Goal: Task Accomplishment & Management: Manage account settings

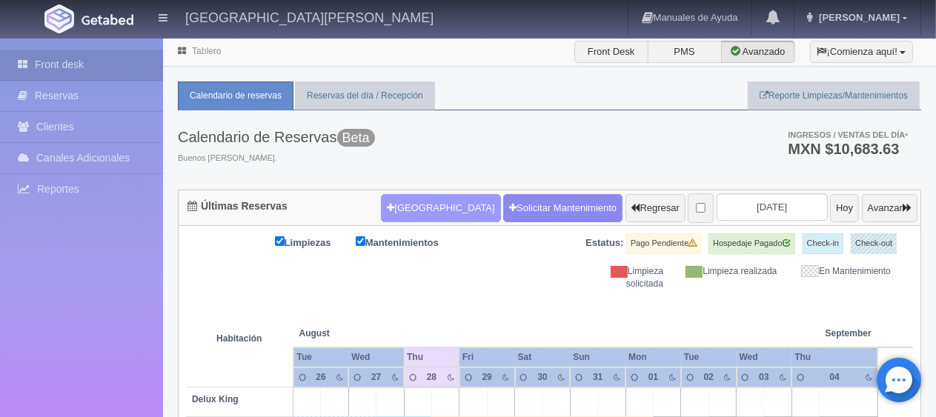
click at [419, 209] on button "[GEOGRAPHIC_DATA]" at bounding box center [440, 208] width 119 height 28
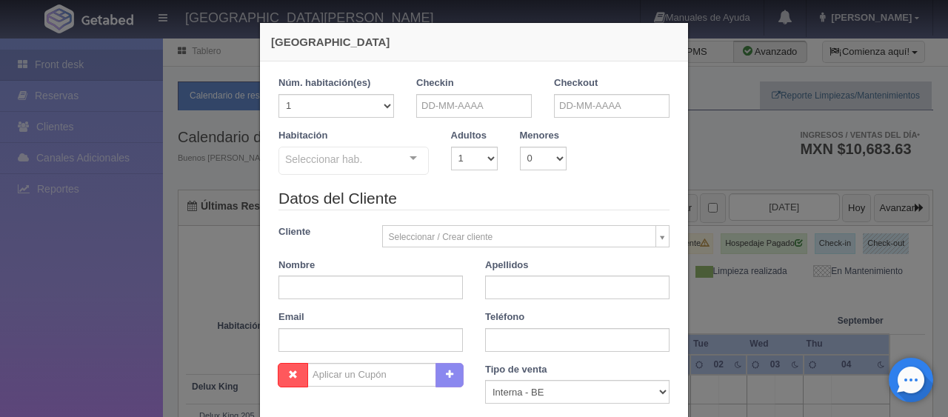
checkbox input "false"
click at [454, 162] on select "1 2 3 4 5 6 7 8 9 10" at bounding box center [474, 159] width 47 height 24
select select "4"
click at [451, 147] on select "1 2 3 4 5 6 7 8 9 10" at bounding box center [474, 159] width 47 height 24
checkbox input "false"
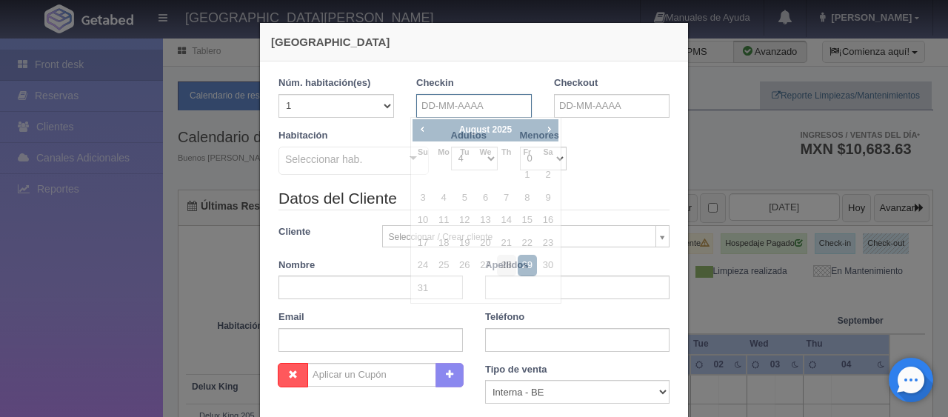
click at [451, 103] on input "text" at bounding box center [474, 106] width 116 height 24
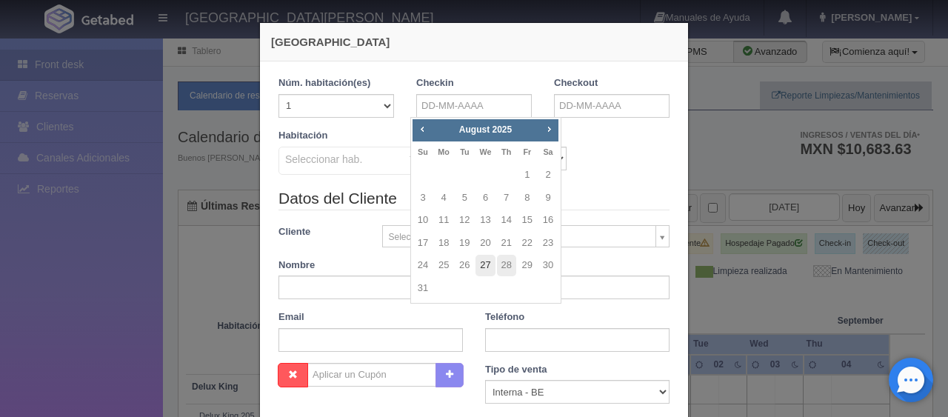
click at [485, 267] on link "27" at bounding box center [485, 265] width 19 height 21
type input "27-08-2025"
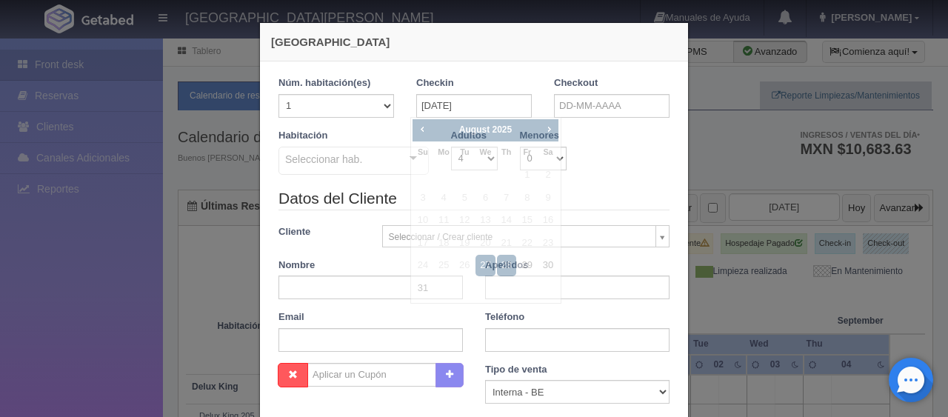
checkbox input "false"
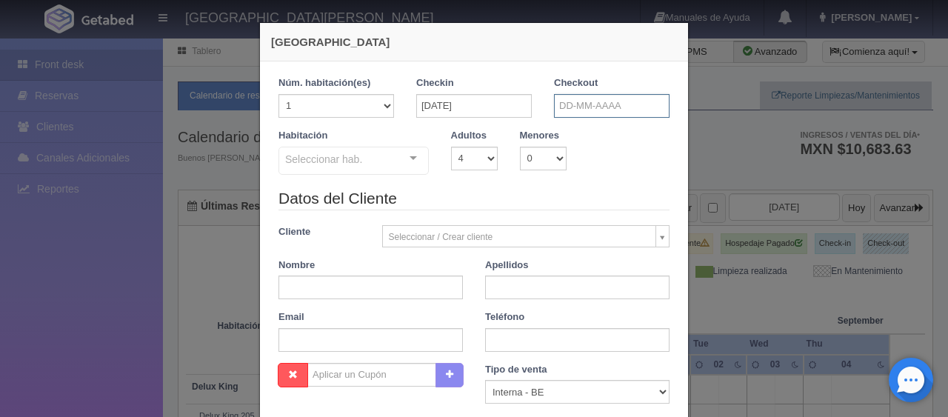
click at [559, 105] on input "text" at bounding box center [612, 106] width 116 height 24
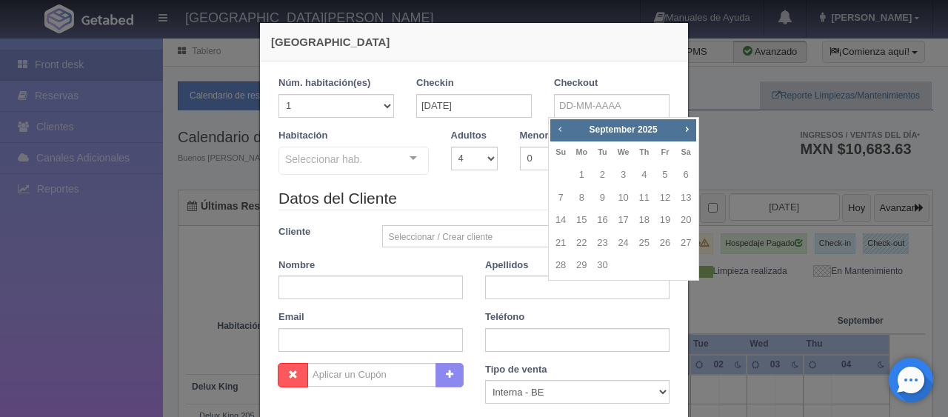
click at [560, 131] on span "Prev" at bounding box center [560, 129] width 12 height 12
click at [648, 265] on link "28" at bounding box center [644, 265] width 19 height 21
type input "28-08-2025"
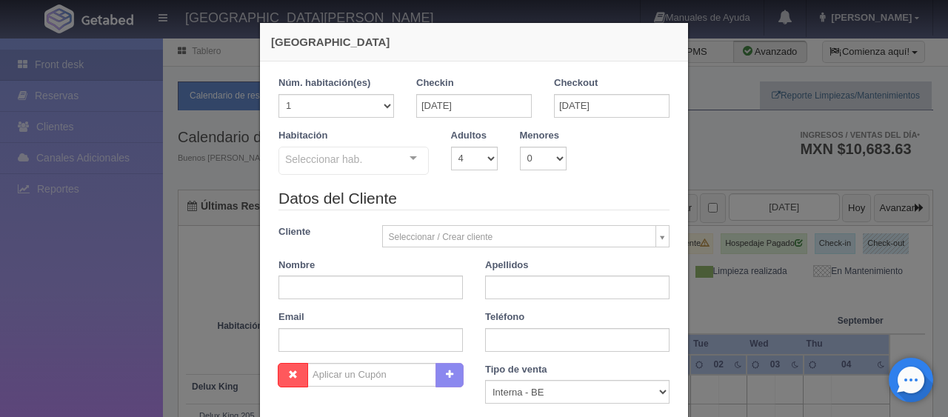
checkbox input "false"
click at [415, 156] on div at bounding box center [414, 158] width 30 height 22
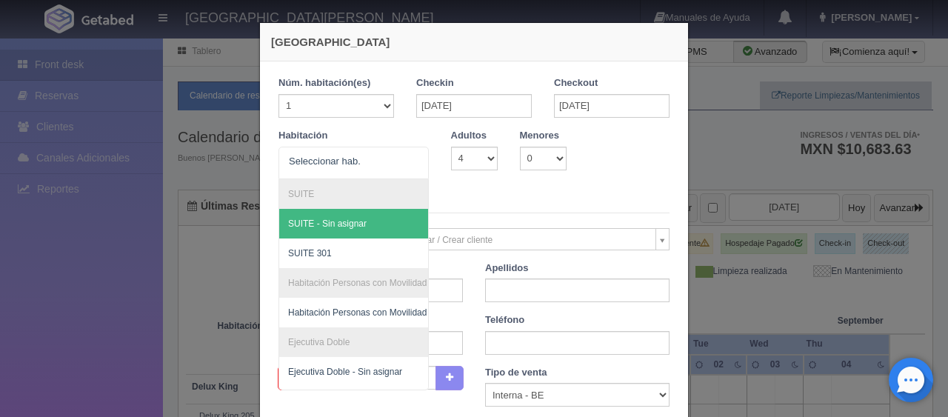
click at [551, 197] on legend "Datos del Cliente" at bounding box center [474, 201] width 391 height 23
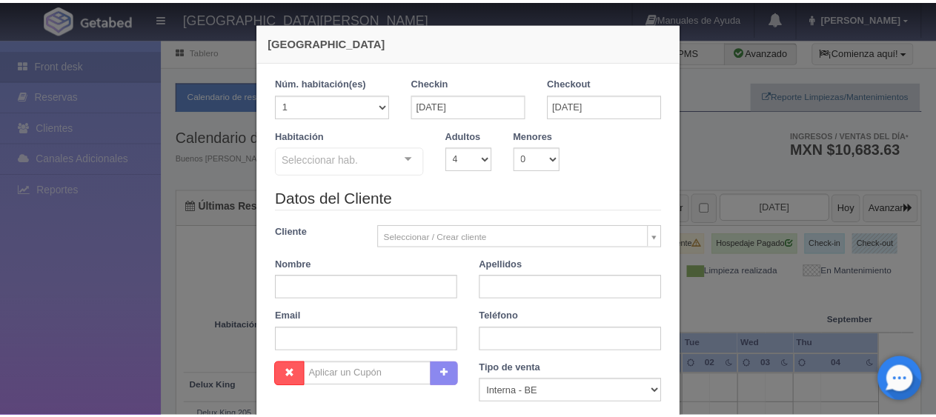
scroll to position [261, 0]
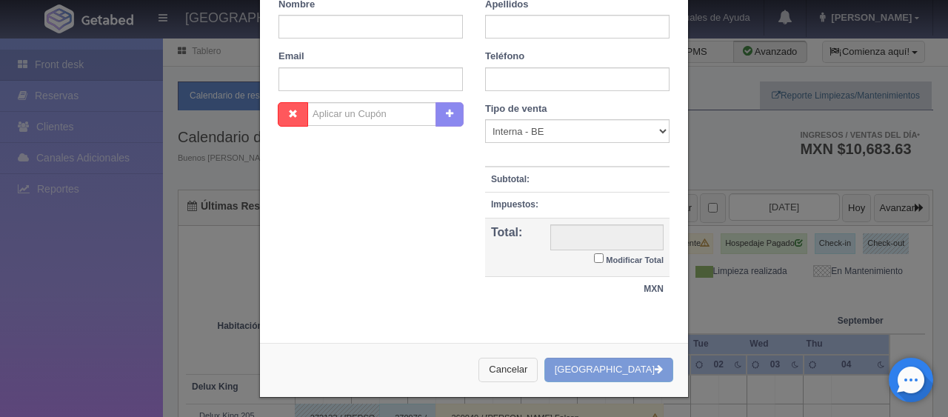
click at [538, 362] on button "Cancelar" at bounding box center [508, 370] width 59 height 24
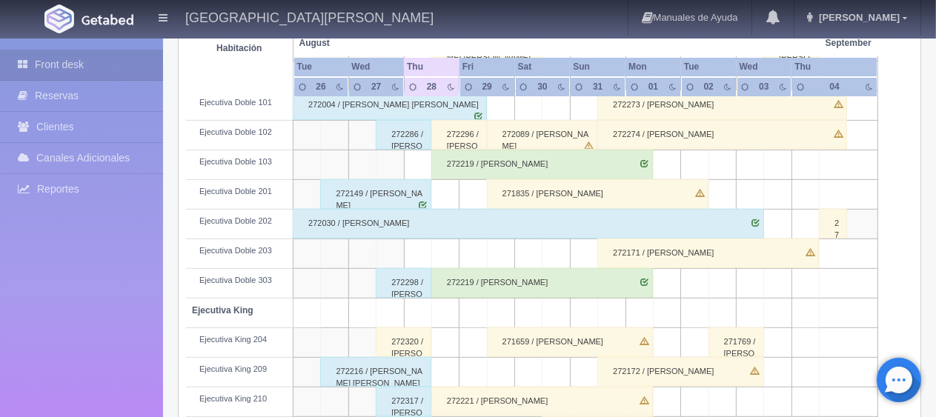
scroll to position [593, 0]
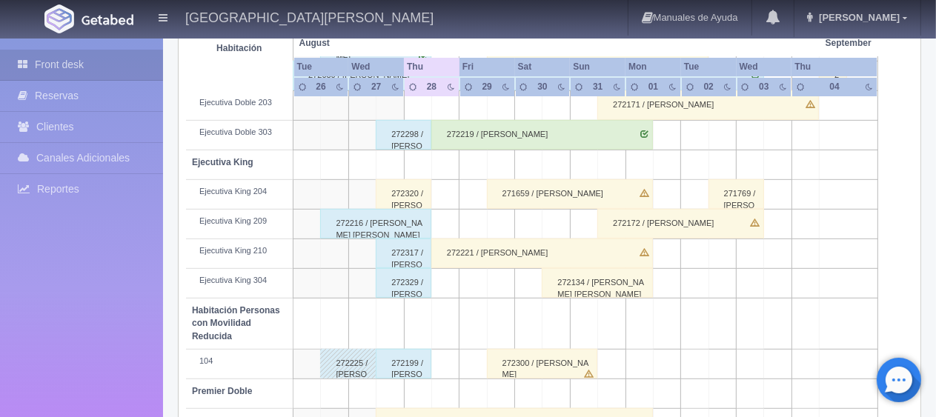
click at [405, 364] on div "272199 / [PERSON_NAME] [PERSON_NAME]" at bounding box center [404, 364] width 56 height 30
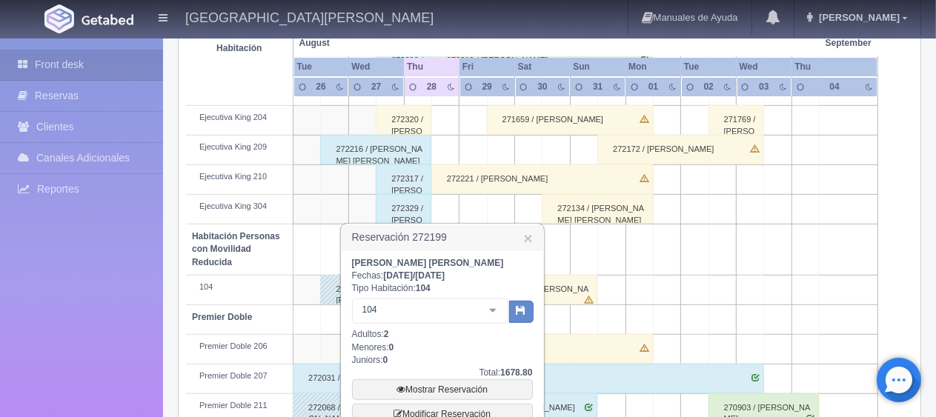
scroll to position [741, 0]
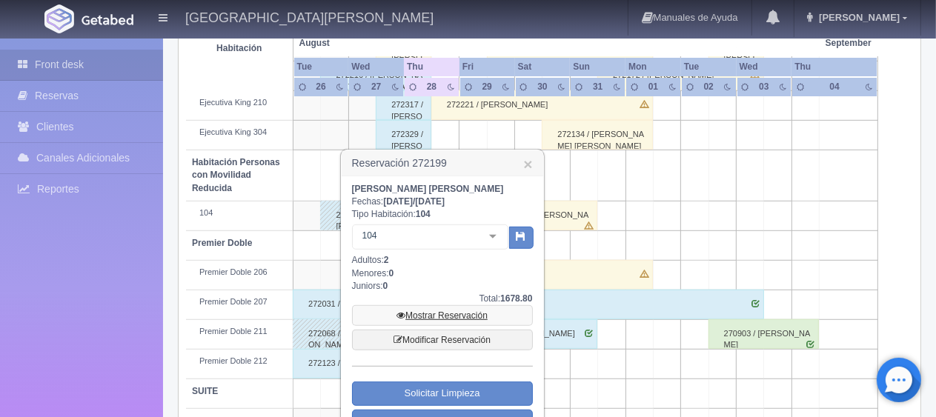
click at [454, 313] on link "Mostrar Reservación" at bounding box center [442, 315] width 181 height 21
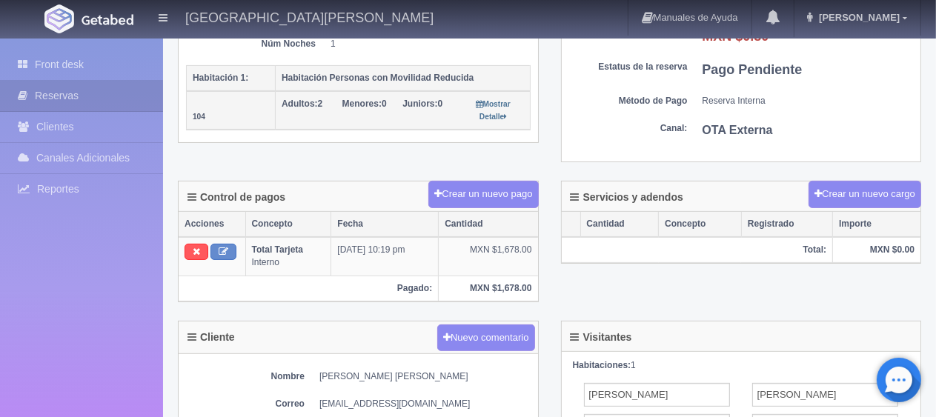
scroll to position [463, 0]
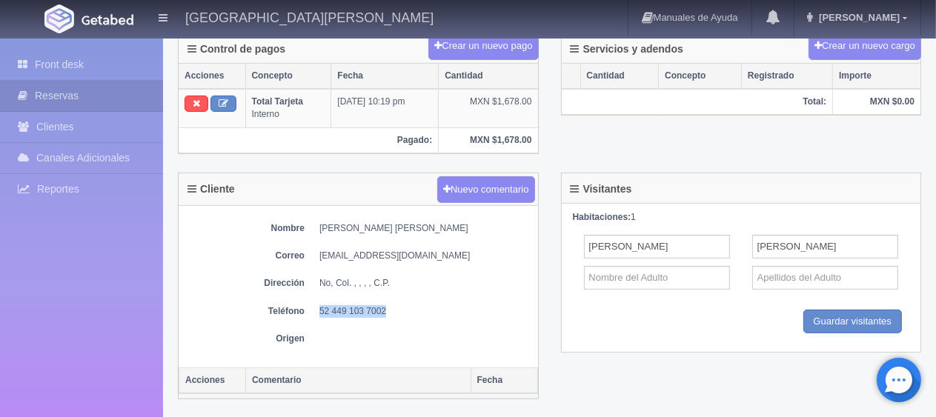
drag, startPoint x: 392, startPoint y: 306, endPoint x: 314, endPoint y: 312, distance: 78.0
click at [314, 312] on dl "Teléfono 52 449 103 7002" at bounding box center [358, 311] width 344 height 13
copy dd "52 449 103 7002"
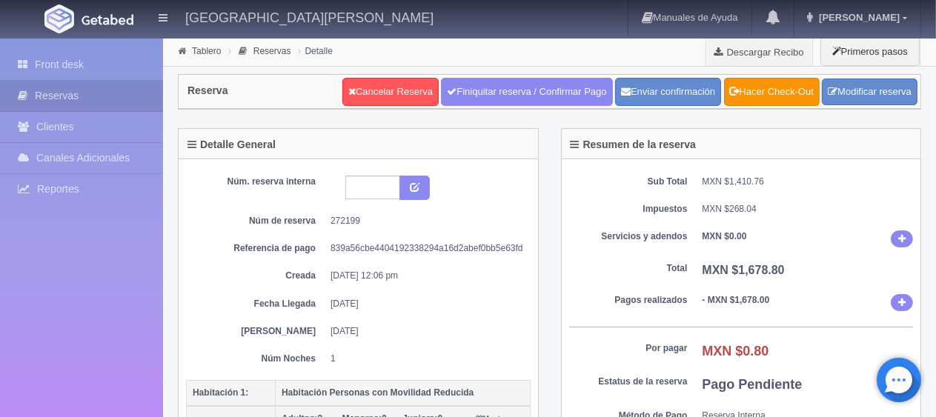
scroll to position [74, 0]
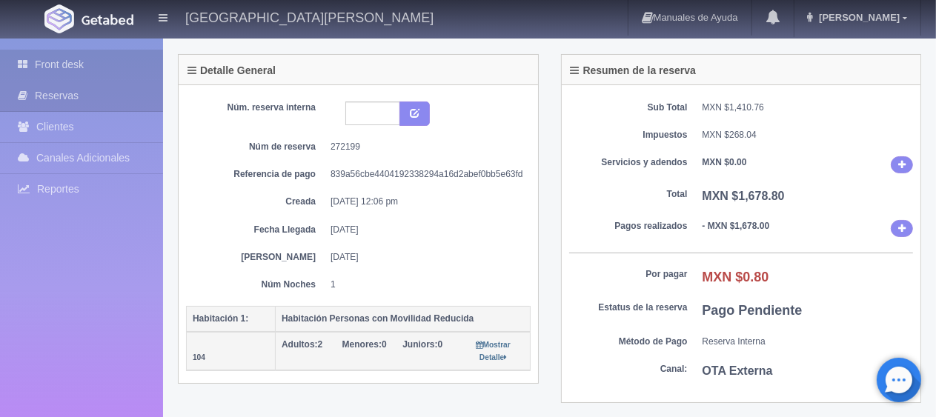
click at [51, 70] on link "Front desk" at bounding box center [81, 65] width 163 height 30
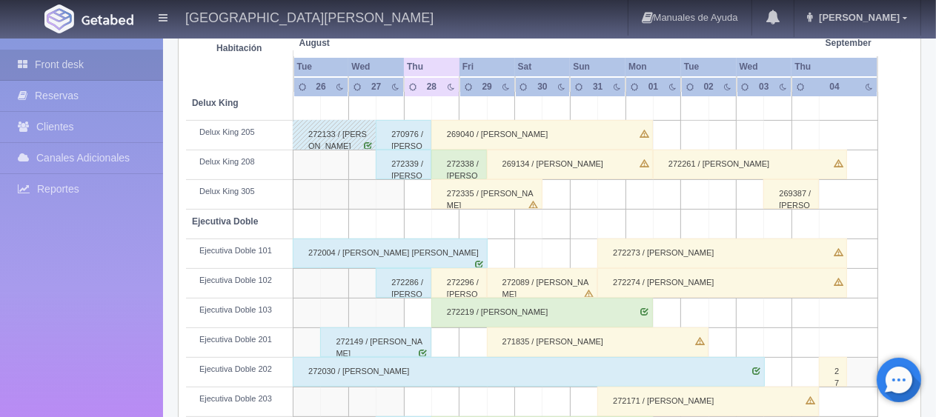
scroll to position [296, 0]
click at [413, 171] on div "272339 / [PERSON_NAME] Montserrat [PERSON_NAME]" at bounding box center [404, 165] width 56 height 30
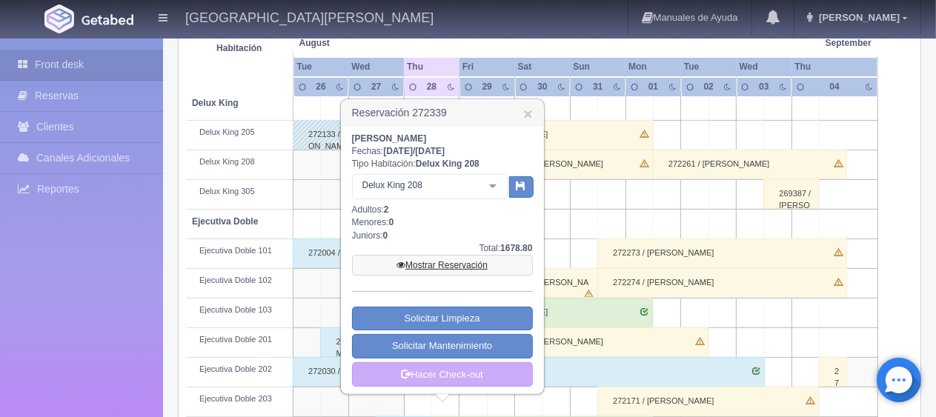
click at [449, 259] on link "Mostrar Reservación" at bounding box center [442, 265] width 181 height 21
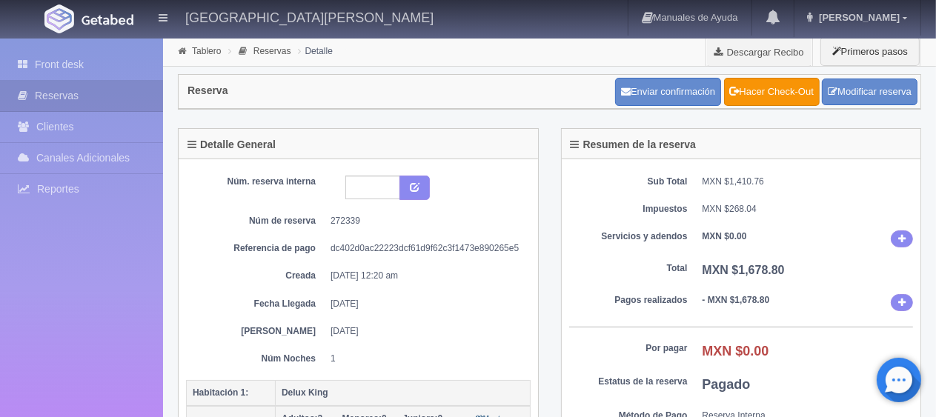
click at [837, 106] on div "Enviar confirmación Hacer Check-Out Modificar reserva" at bounding box center [766, 91] width 310 height 36
click at [839, 97] on link "Modificar reserva" at bounding box center [870, 92] width 96 height 27
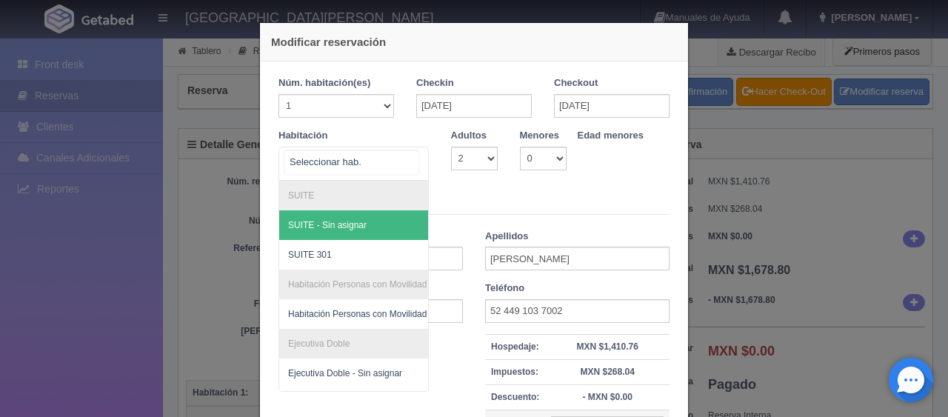
click at [401, 169] on div "SUITE SUITE - Sin asignar SUITE 301 Habitación Personas con Movilidad Reducida …" at bounding box center [354, 164] width 150 height 34
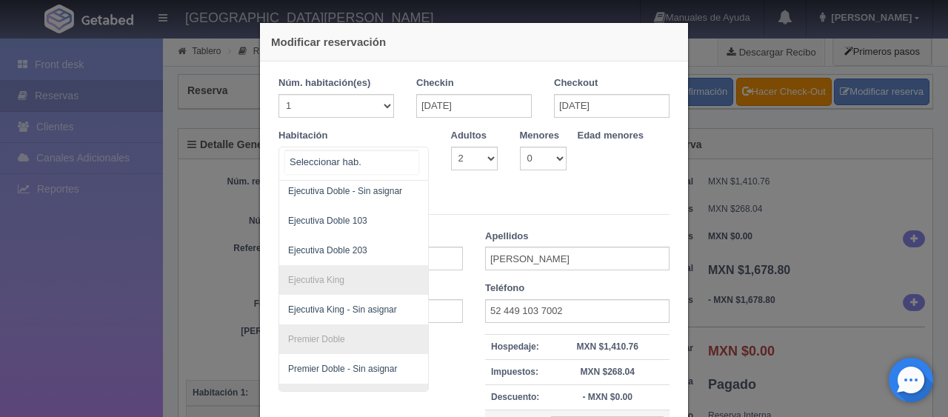
scroll to position [150, 0]
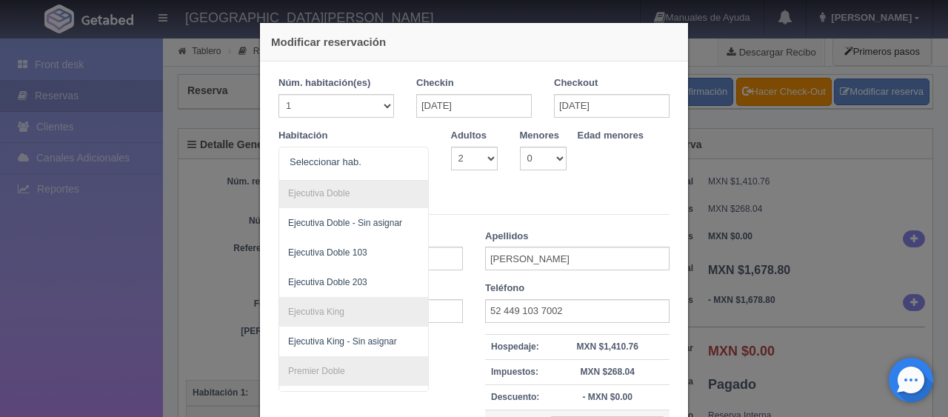
click at [453, 200] on legend "Datos del Cliente" at bounding box center [474, 203] width 391 height 23
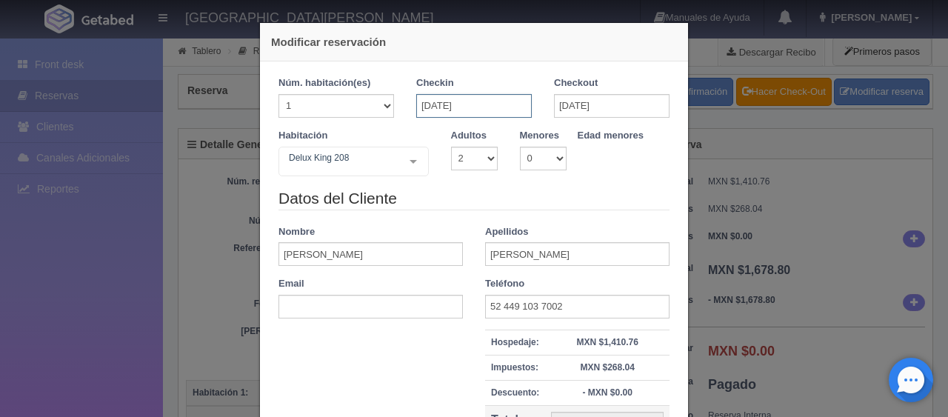
click at [498, 105] on input "[DATE]" at bounding box center [474, 106] width 116 height 24
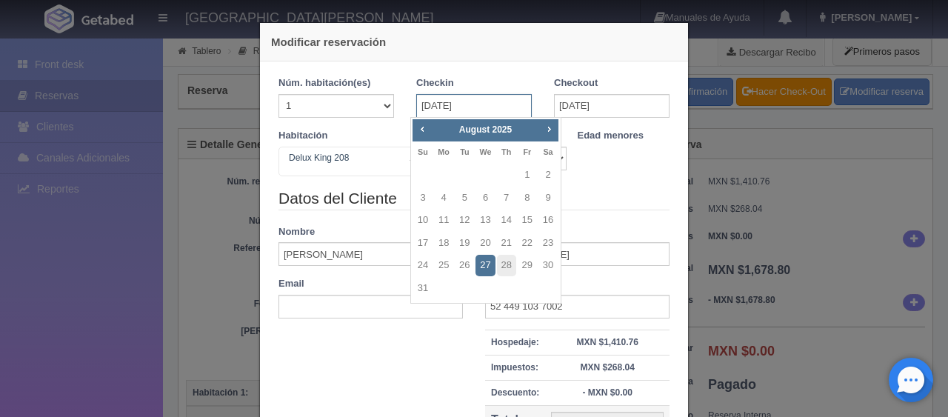
click at [498, 105] on input "[DATE]" at bounding box center [474, 106] width 116 height 24
click at [637, 206] on legend "Datos del Cliente" at bounding box center [474, 198] width 391 height 23
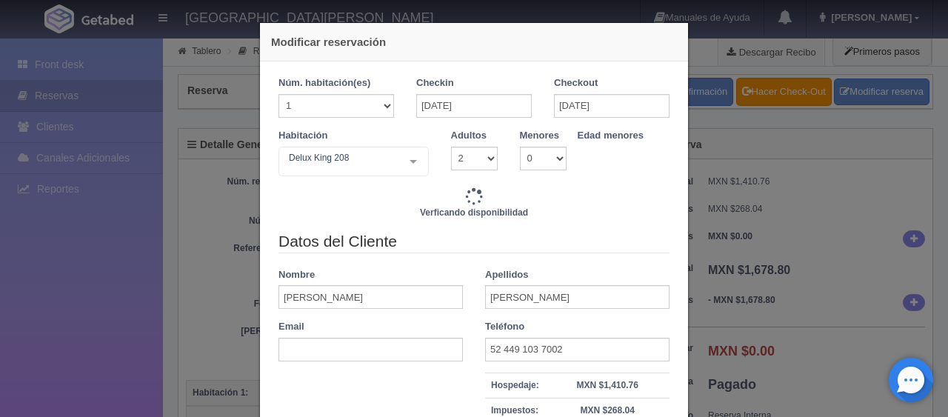
type input "1499.00"
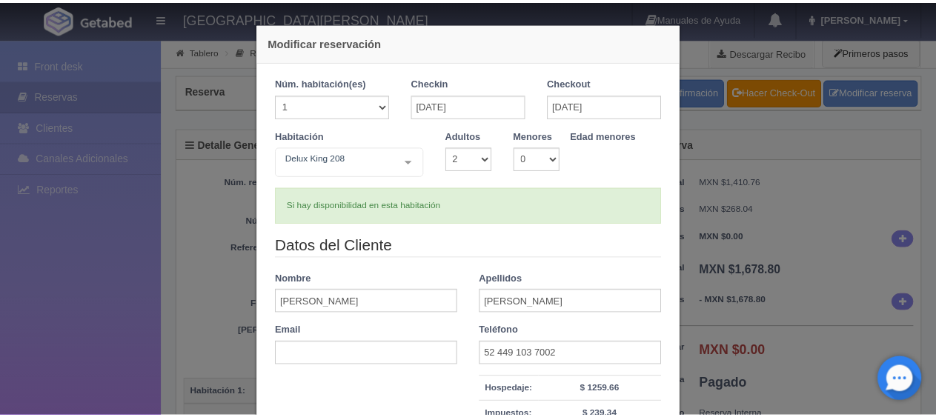
scroll to position [148, 0]
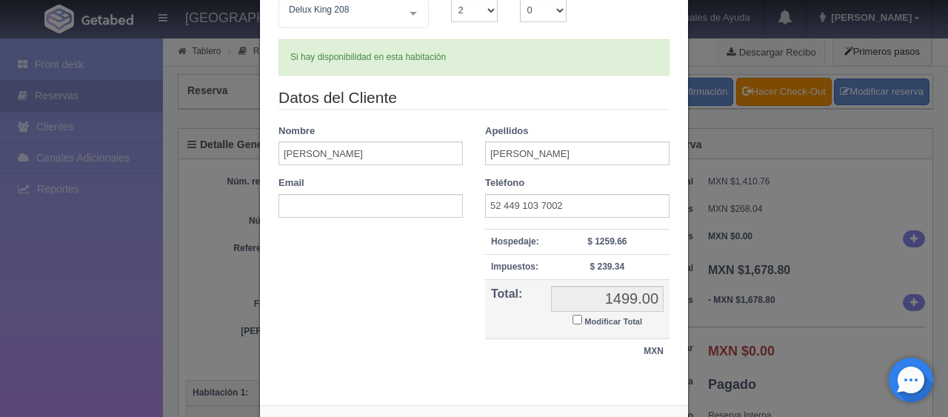
click at [573, 319] on input "Modificar Total" at bounding box center [578, 320] width 10 height 10
checkbox input "true"
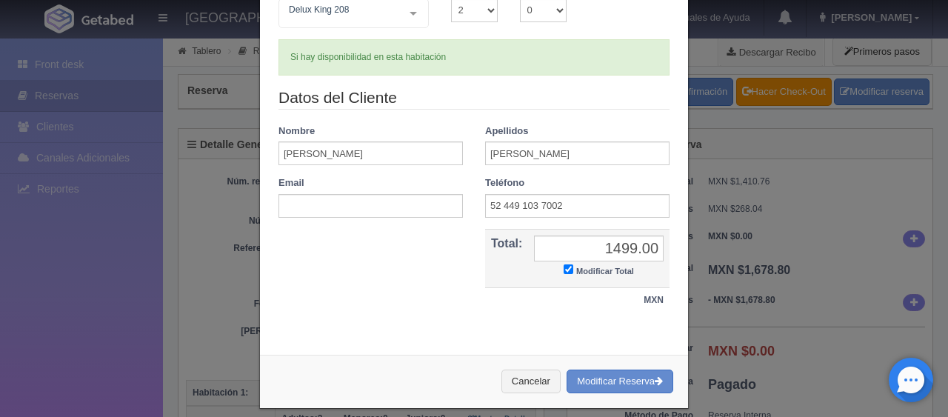
click at [520, 327] on div "Núm. habitación(es) 1 2 3 4 5 6 7 8 9 10 11 12 13 14 15 16 17 18 19 20 Checkin …" at bounding box center [474, 128] width 428 height 430
click at [525, 379] on button "Cancelar" at bounding box center [531, 382] width 59 height 24
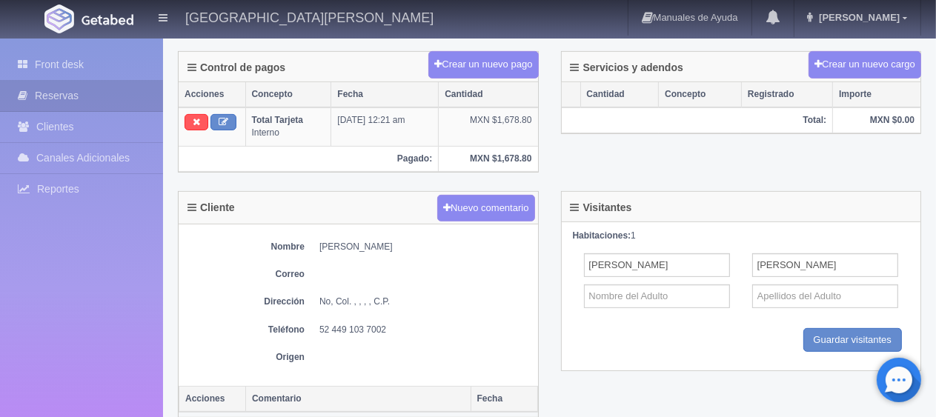
scroll to position [370, 0]
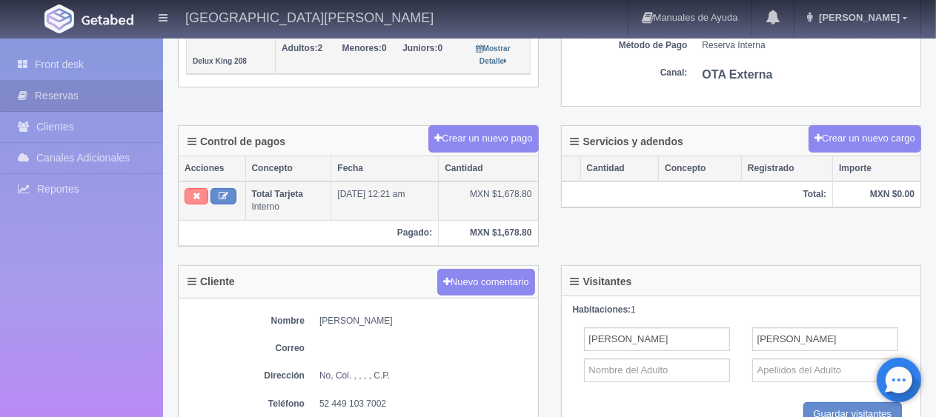
click at [197, 196] on icon at bounding box center [196, 196] width 7 height 10
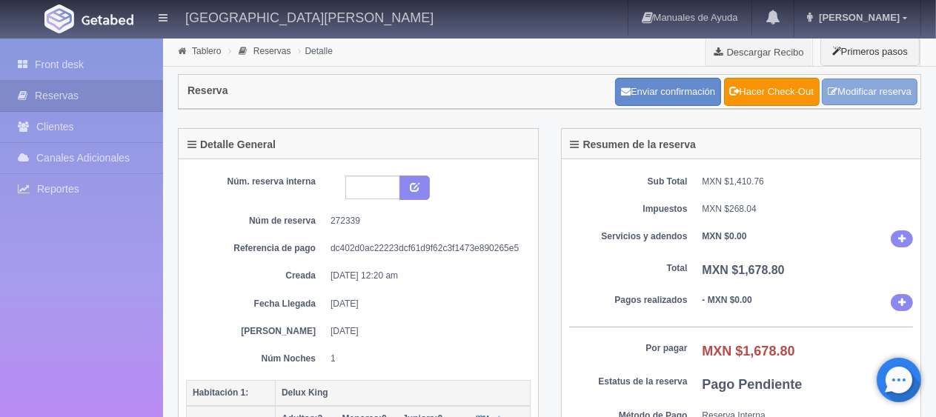
click at [845, 89] on link "Modificar reserva" at bounding box center [870, 92] width 96 height 27
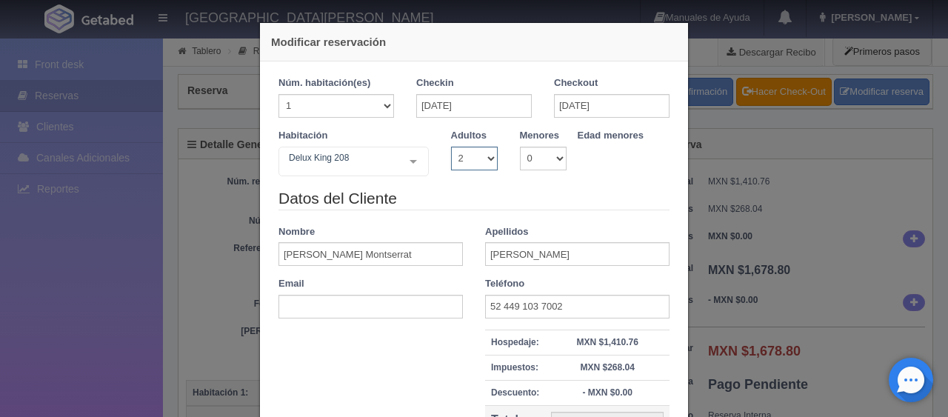
click at [486, 159] on select "1 2 3 4 5 6 7 8 9 10" at bounding box center [474, 159] width 47 height 24
click at [482, 159] on select "1 2 3 4 5 6 7 8 9 10" at bounding box center [474, 159] width 47 height 24
select select "1"
click at [451, 147] on select "1 2 3 4 5 6 7 8 9 10" at bounding box center [474, 159] width 47 height 24
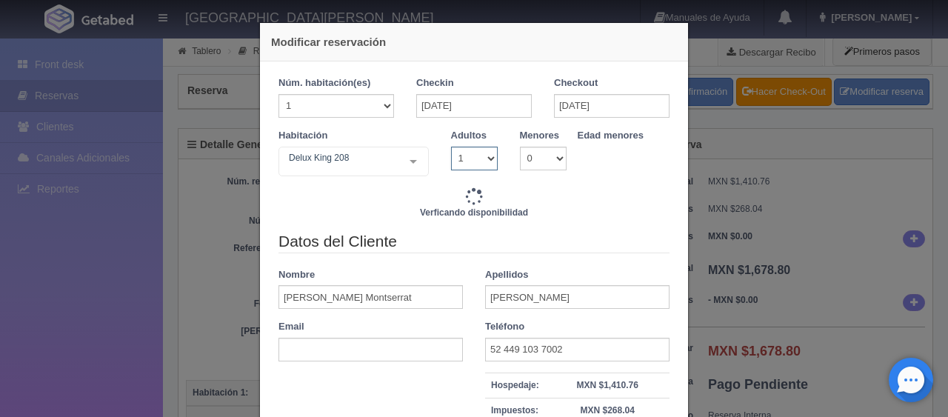
type input "1299.00"
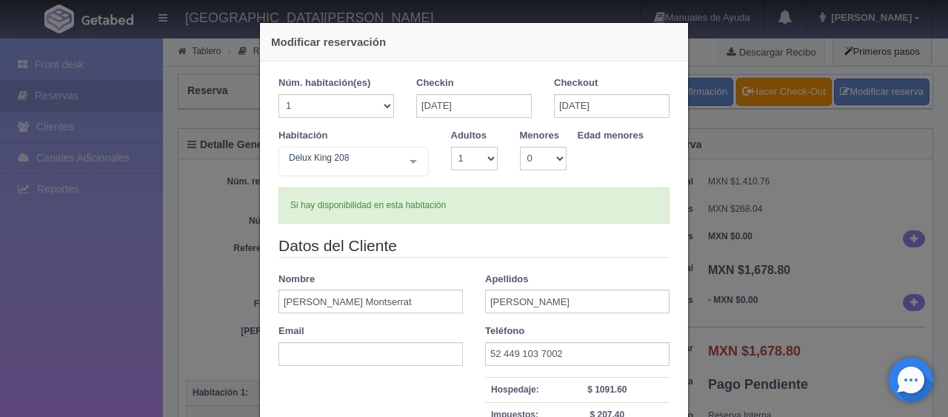
click at [474, 243] on legend "Datos del Cliente" at bounding box center [474, 246] width 391 height 23
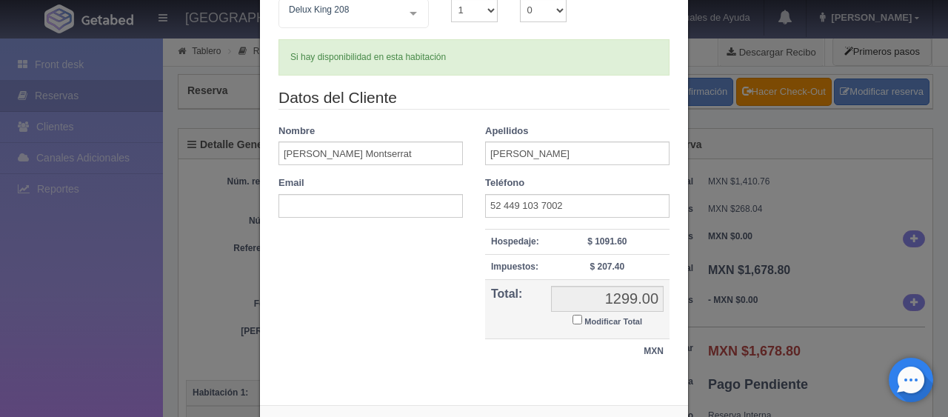
scroll to position [210, 0]
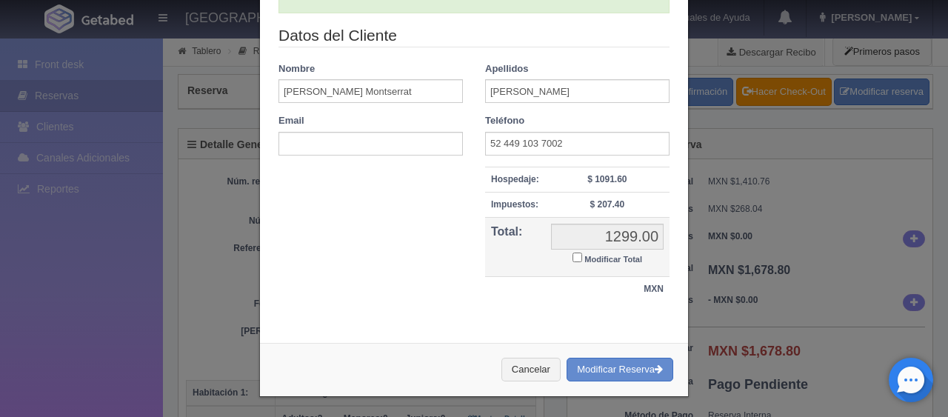
click at [573, 257] on input "Modificar Total" at bounding box center [578, 258] width 10 height 10
checkbox input "true"
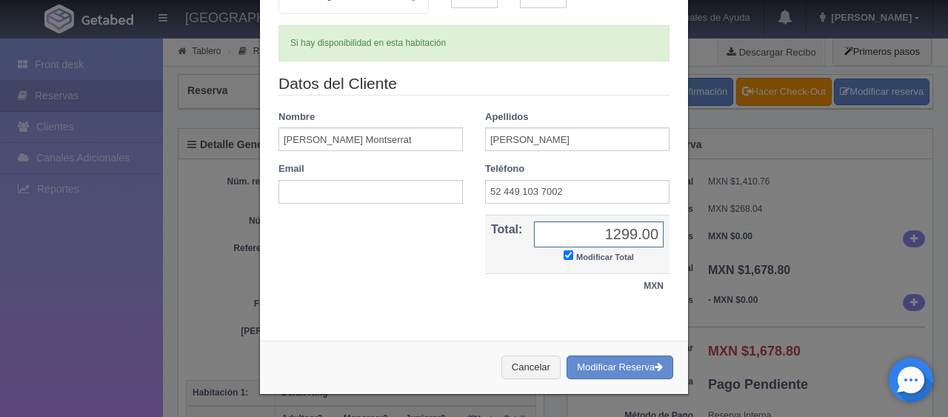
scroll to position [160, 0]
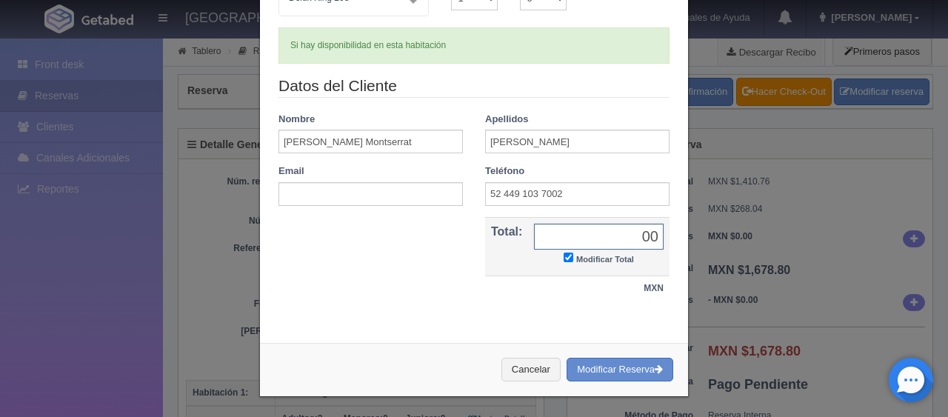
type input "000"
drag, startPoint x: 627, startPoint y: 362, endPoint x: 538, endPoint y: 55, distance: 320.1
click at [627, 363] on button "Modificar Reserva" at bounding box center [620, 370] width 107 height 24
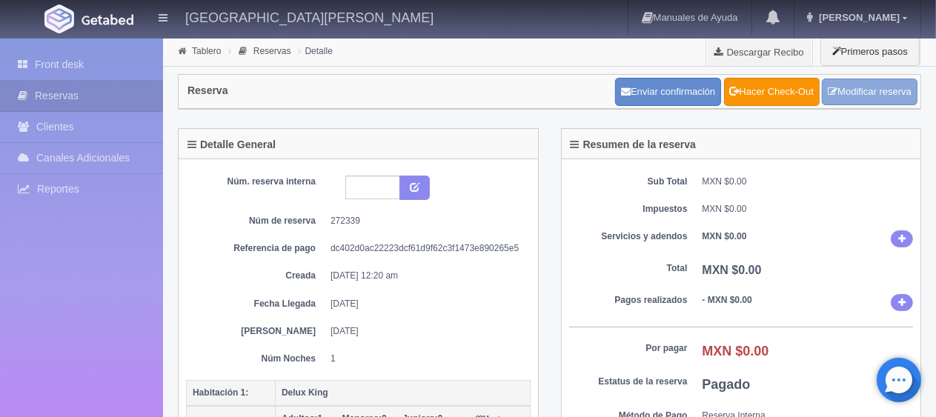
click at [866, 91] on link "Modificar reserva" at bounding box center [870, 92] width 96 height 27
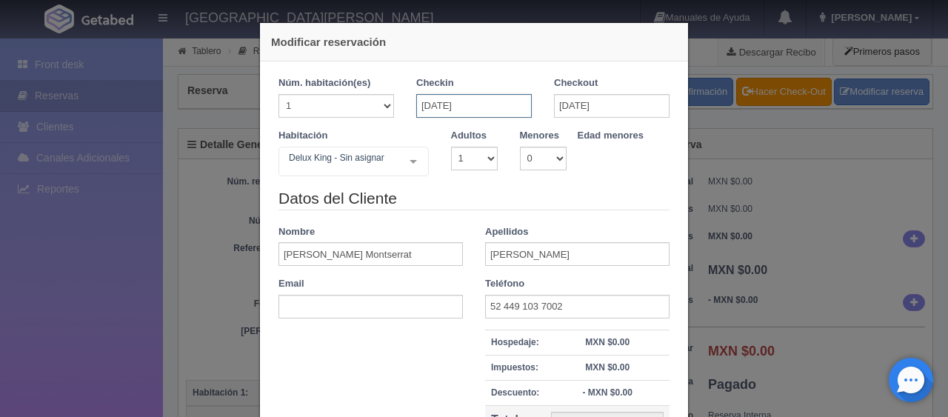
click at [525, 103] on input "[DATE]" at bounding box center [474, 106] width 116 height 24
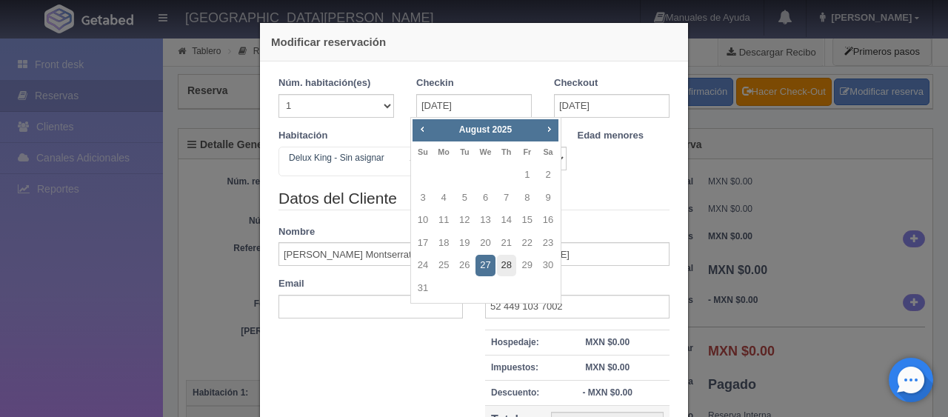
click at [504, 264] on link "28" at bounding box center [506, 265] width 19 height 21
type input "[DATE]"
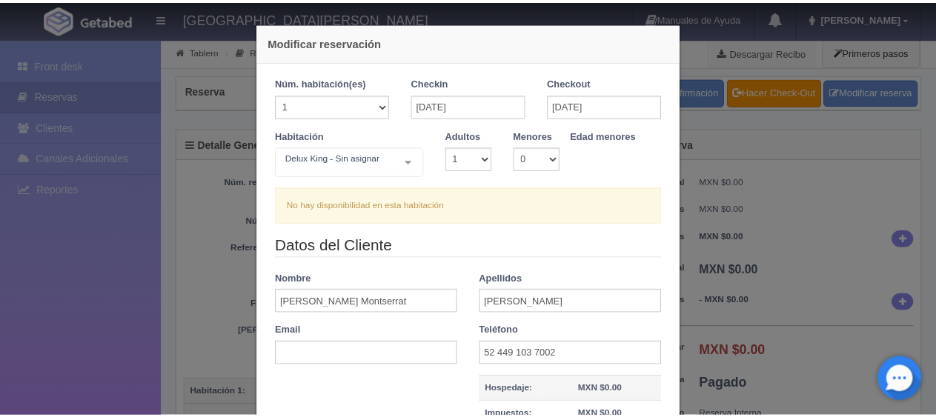
scroll to position [216, 0]
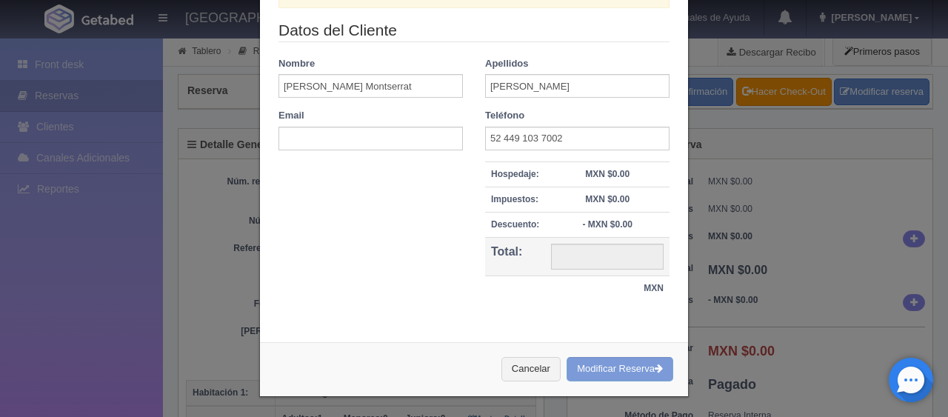
click at [581, 369] on div "Cancelar Modificar Reserva" at bounding box center [474, 369] width 428 height 54
click at [581, 363] on div "Cancelar Modificar Reserva" at bounding box center [474, 369] width 428 height 54
click at [526, 359] on button "Cancelar" at bounding box center [531, 369] width 59 height 24
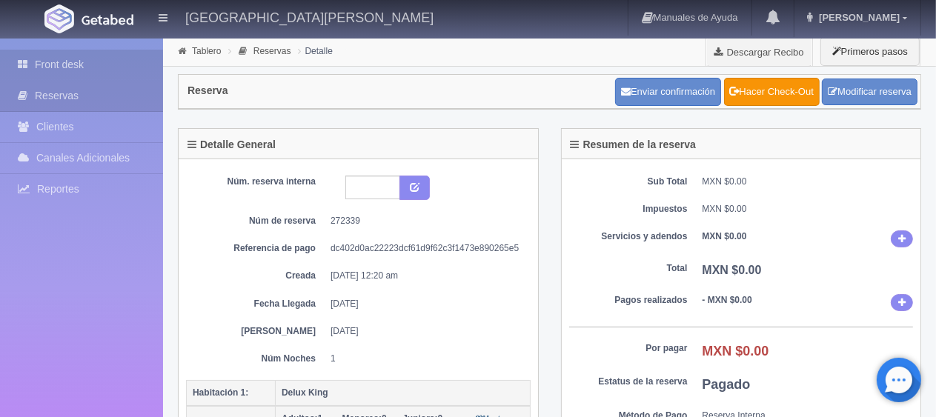
click at [97, 61] on link "Front desk" at bounding box center [81, 65] width 163 height 30
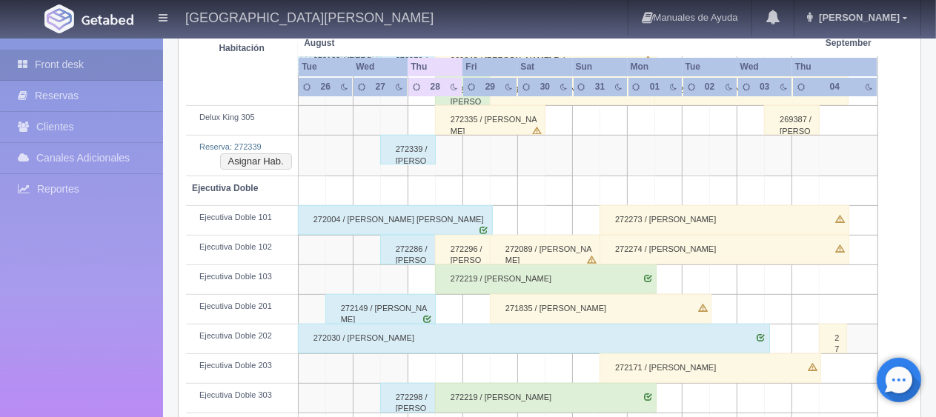
scroll to position [296, 0]
